Goal: Task Accomplishment & Management: Manage account settings

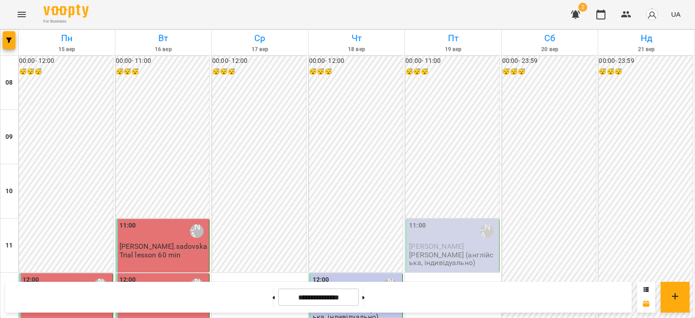
click at [445, 219] on div "11:00 [PERSON_NAME] (а) [PERSON_NAME] [PERSON_NAME] (англійська, індивідуально)" at bounding box center [452, 245] width 94 height 53
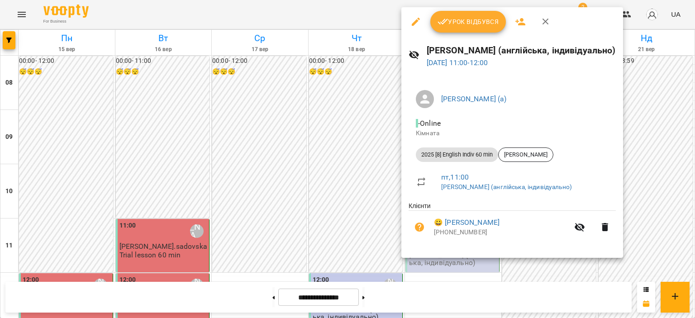
scroll to position [136, 0]
click at [462, 29] on button "Урок відбувся" at bounding box center [468, 22] width 76 height 22
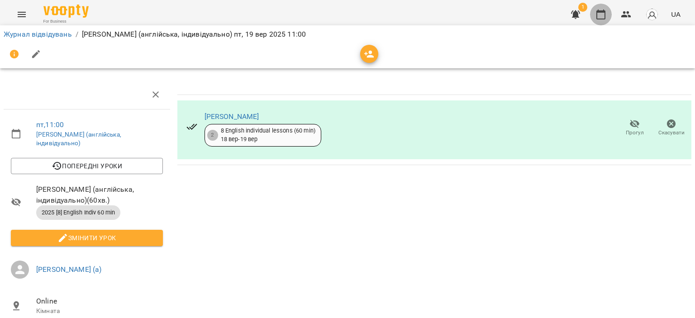
click at [600, 6] on button "button" at bounding box center [601, 15] width 22 height 22
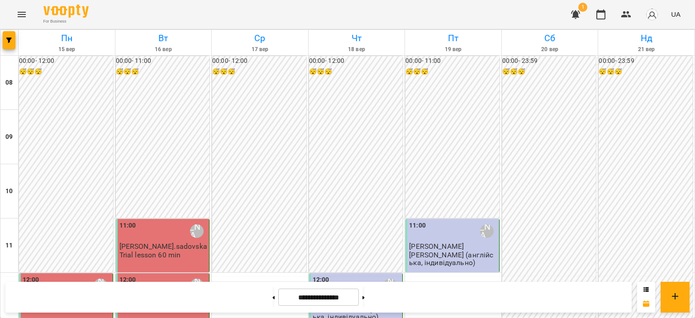
scroll to position [272, 0]
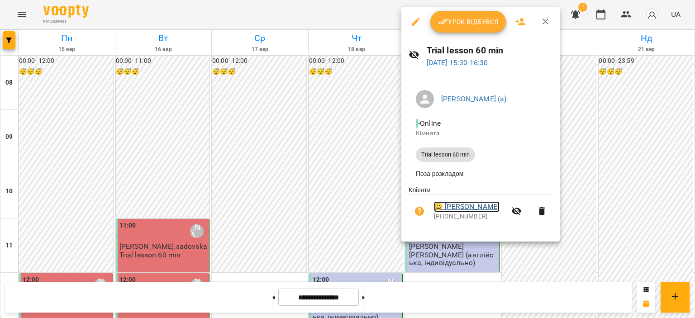
click at [465, 209] on link "😀 [PERSON_NAME]" at bounding box center [467, 206] width 66 height 11
